Goal: Obtain resource: Download file/media

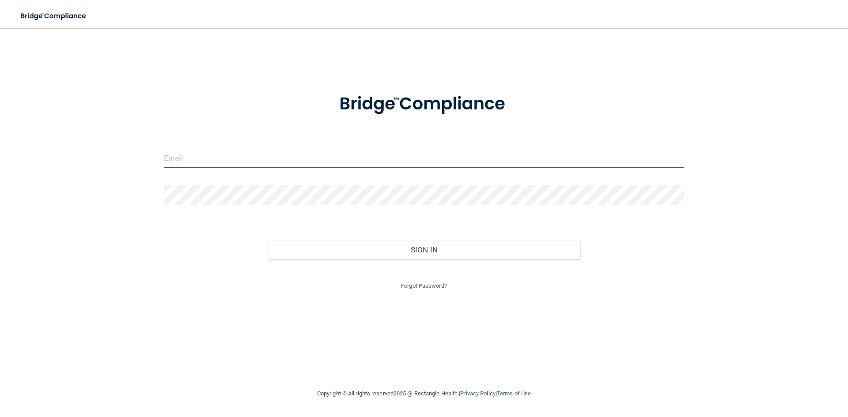
click at [272, 159] on input "email" at bounding box center [424, 158] width 520 height 20
click at [0, 417] on com-1password-button at bounding box center [0, 417] width 0 height 0
type input "[EMAIL_ADDRESS][DOMAIN_NAME]"
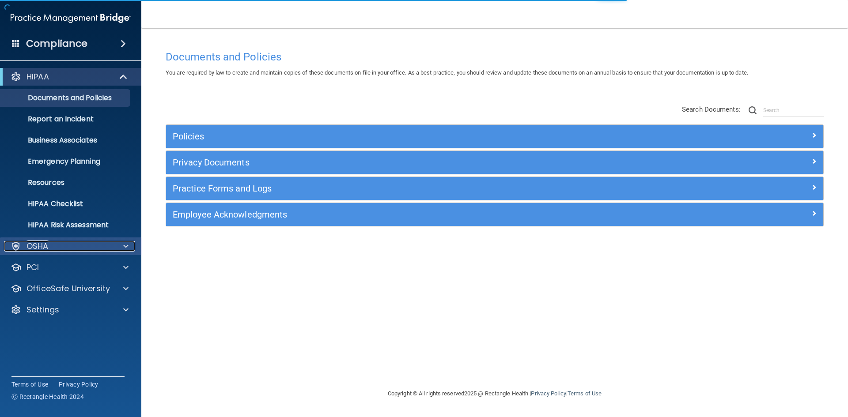
click at [45, 241] on p "OSHA" at bounding box center [37, 246] width 22 height 11
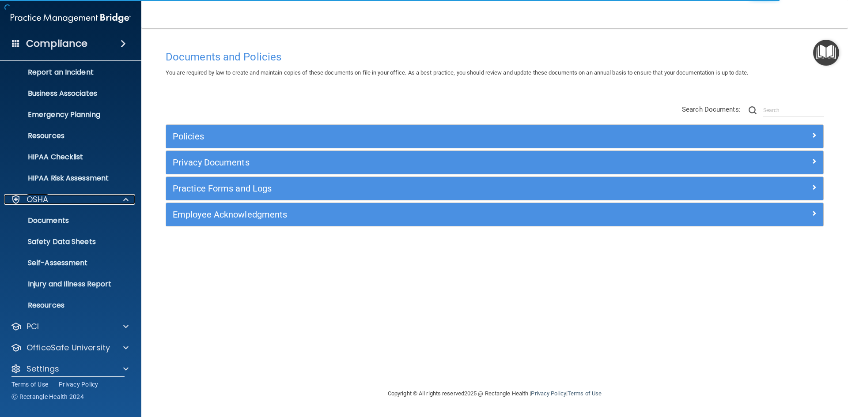
scroll to position [55, 0]
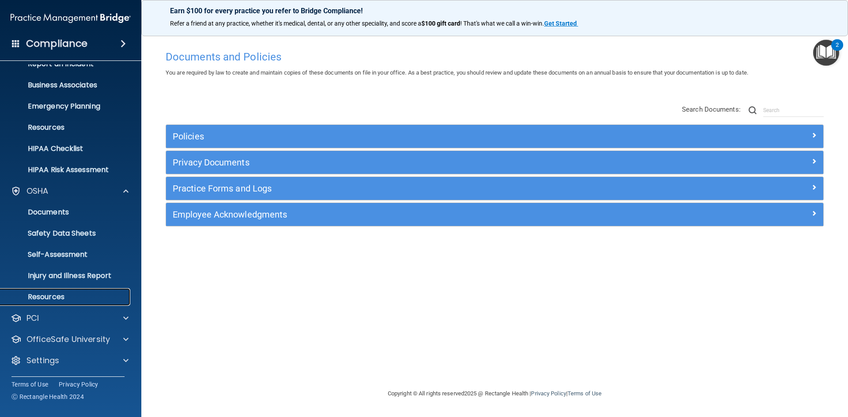
click at [53, 298] on p "Resources" at bounding box center [66, 297] width 121 height 9
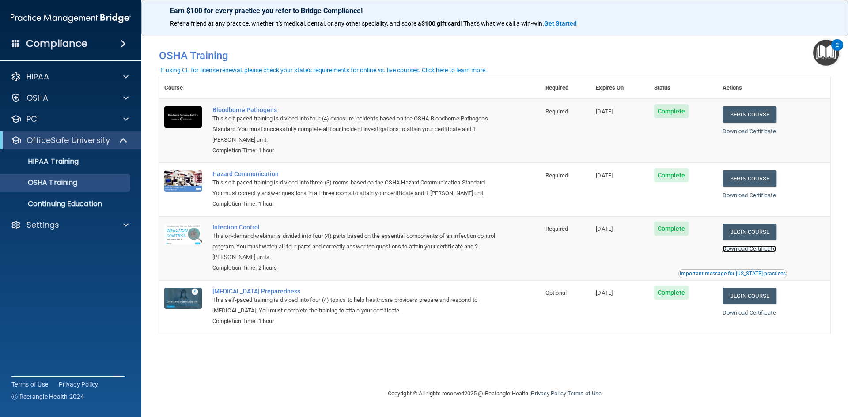
click at [747, 252] on link "Download Certificate" at bounding box center [748, 248] width 53 height 7
